Goal: Check status: Check status

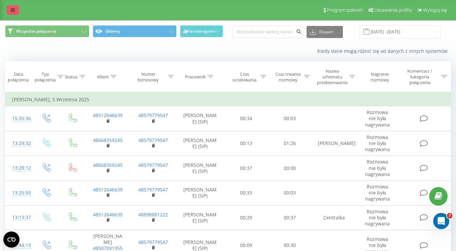
click at [11, 6] on link at bounding box center [13, 9] width 12 height 9
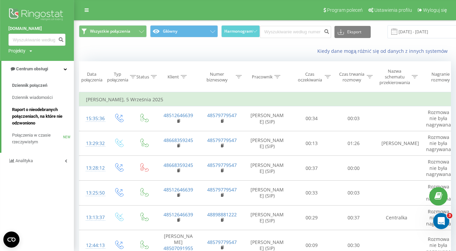
click at [53, 122] on span "Raport o nieodebranych połączeniach, na które nie odzwoniono" at bounding box center [41, 116] width 58 height 20
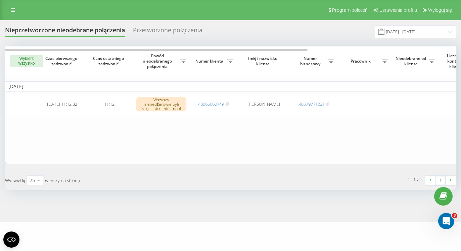
click at [216, 153] on table "Wczoraj 2025-09-18 11:12:32 11:12 Wszyscy menedżerowie byli zajęci lub niedostę…" at bounding box center [341, 104] width 672 height 117
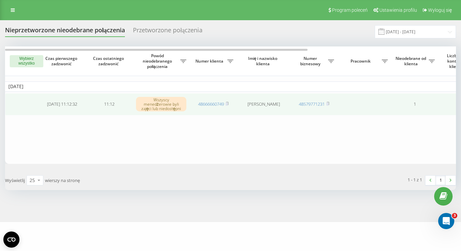
click at [437, 103] on td "1" at bounding box center [414, 104] width 47 height 22
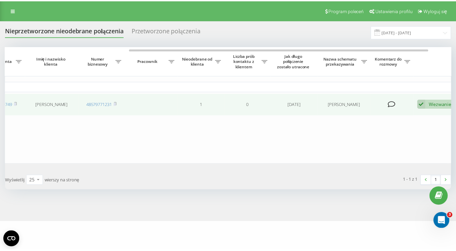
scroll to position [0, 221]
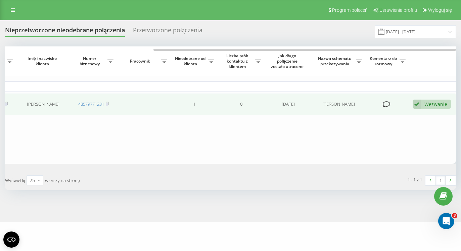
click at [435, 104] on div "Wezwanie" at bounding box center [436, 104] width 23 height 6
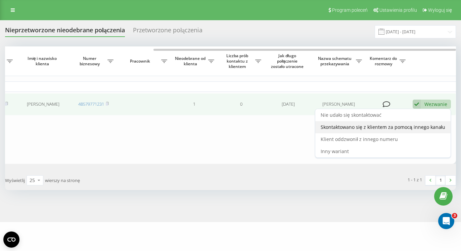
click at [433, 129] on span "Skontaktowano się z klientem za pomocą innego kanału" at bounding box center [383, 127] width 125 height 6
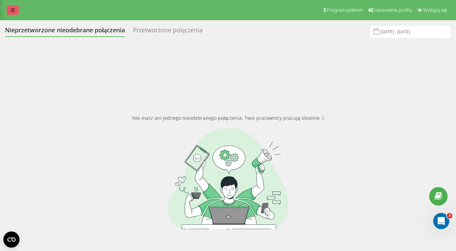
click at [15, 9] on link at bounding box center [13, 9] width 12 height 9
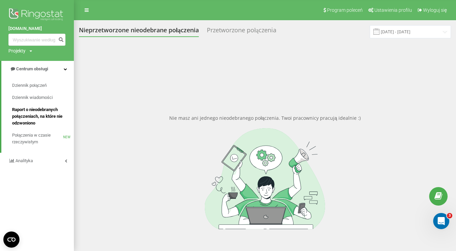
click at [45, 110] on span "Raport o nieodebranych połączeniach, na które nie odzwoniono" at bounding box center [41, 116] width 58 height 20
